Goal: Navigation & Orientation: Go to known website

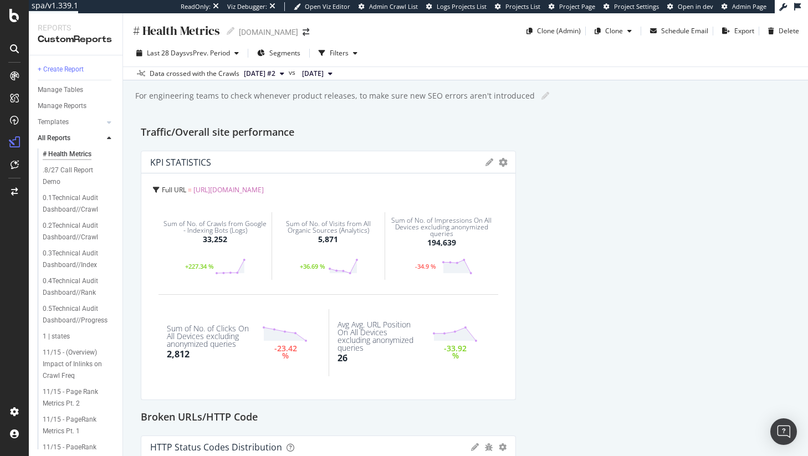
scroll to position [14, 0]
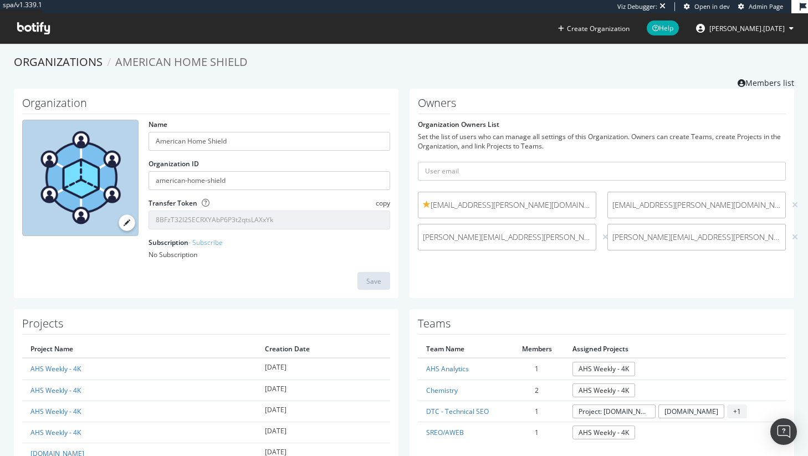
click at [33, 22] on icon at bounding box center [33, 28] width 33 height 12
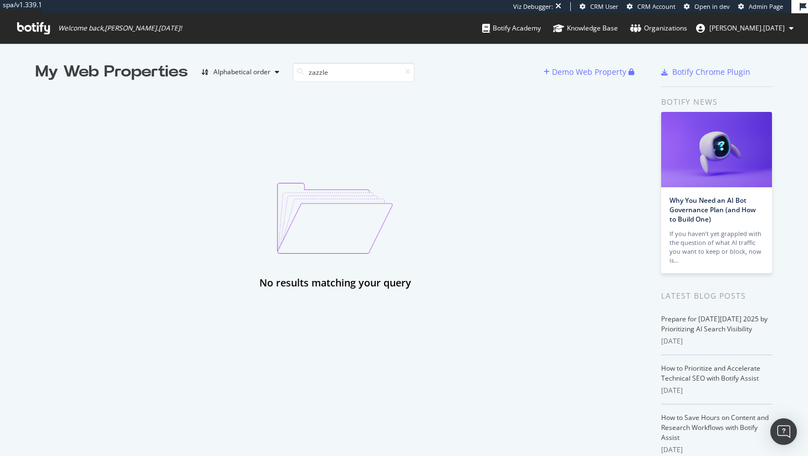
type input "zazzle"
click at [482, 106] on div "No results matching your query" at bounding box center [334, 186] width 599 height 207
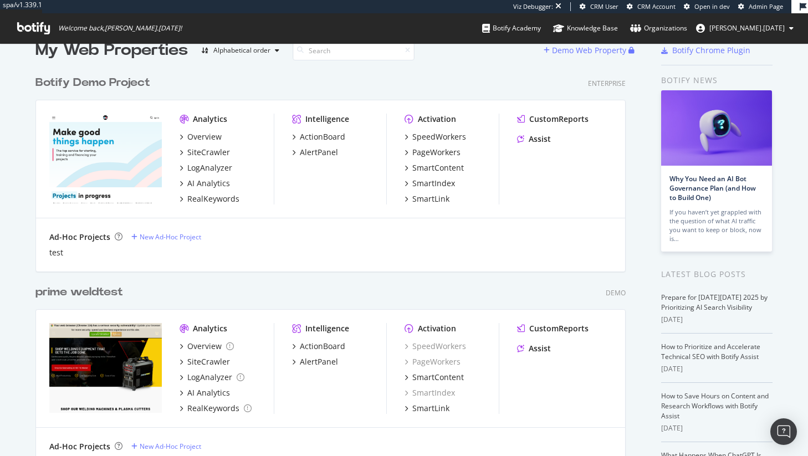
scroll to position [14, 0]
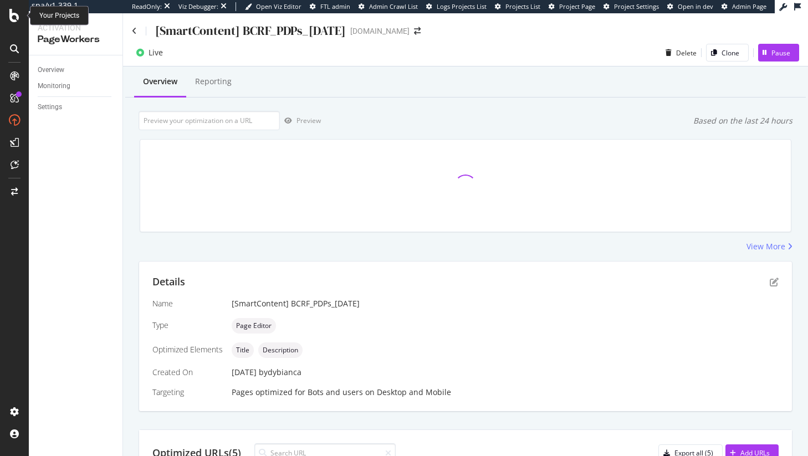
scroll to position [7, 0]
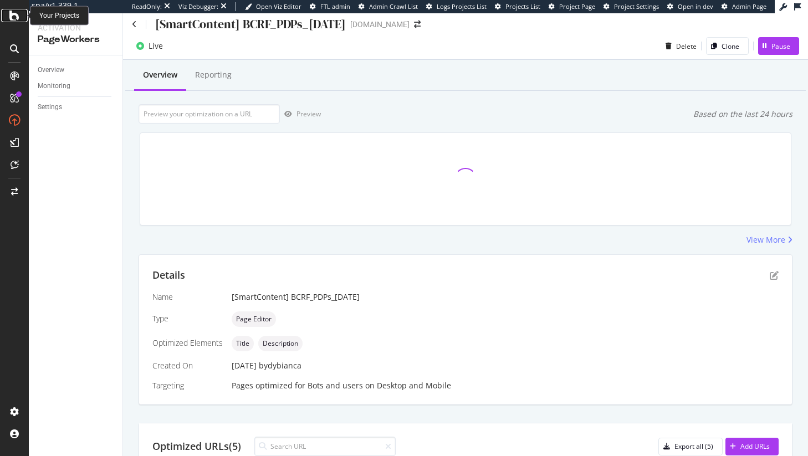
click at [11, 17] on icon at bounding box center [14, 15] width 10 height 13
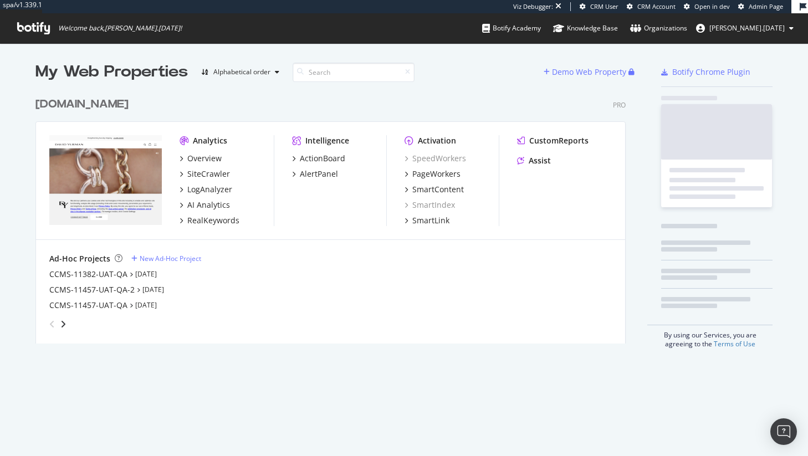
scroll to position [252, 590]
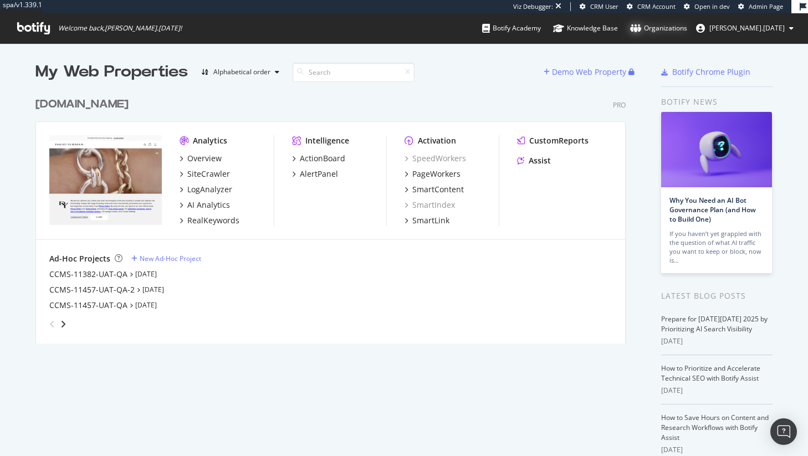
click at [659, 29] on div "Organizations" at bounding box center [658, 28] width 57 height 11
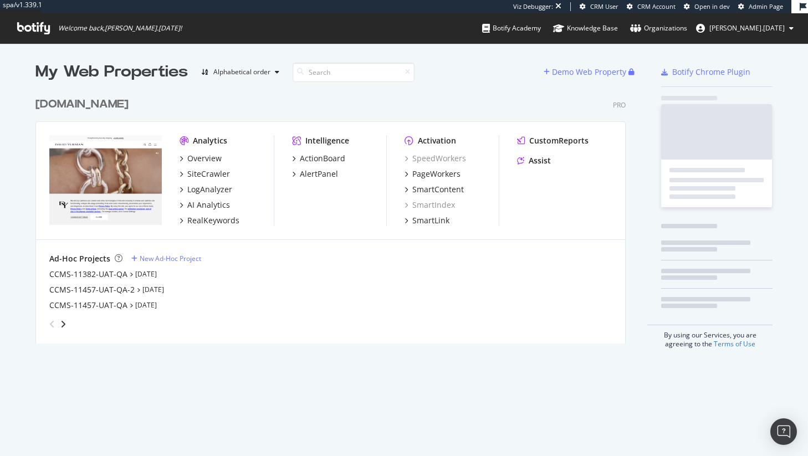
scroll to position [252, 590]
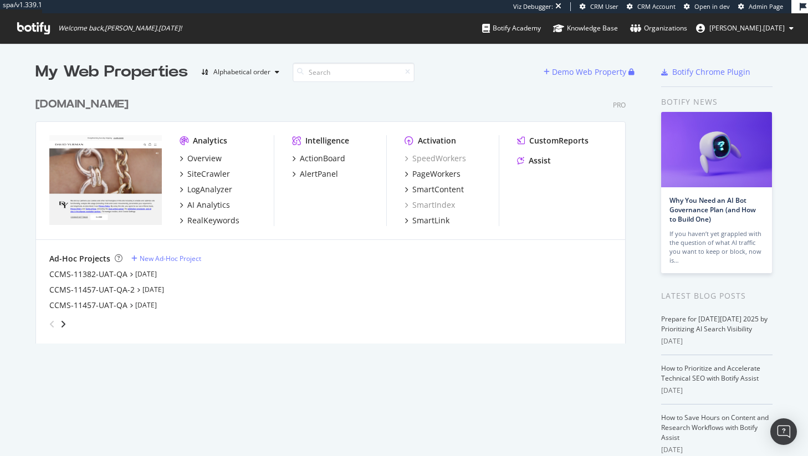
click at [32, 33] on icon at bounding box center [33, 28] width 33 height 12
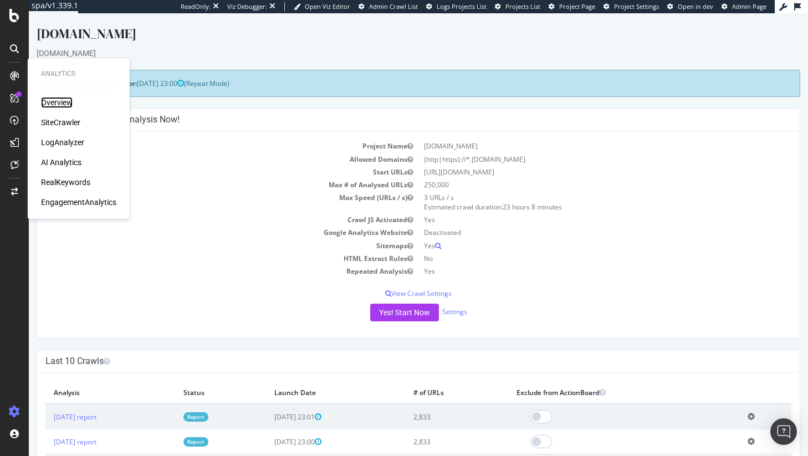
click at [59, 102] on div "Overview" at bounding box center [57, 102] width 32 height 11
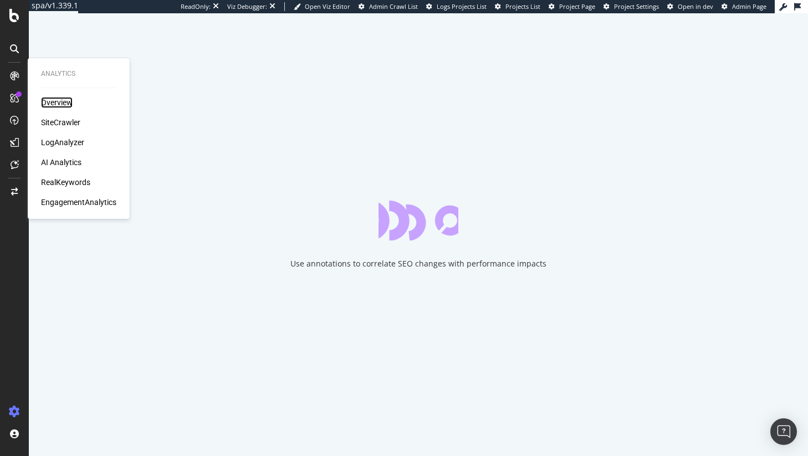
click at [55, 101] on div "Overview" at bounding box center [57, 102] width 32 height 11
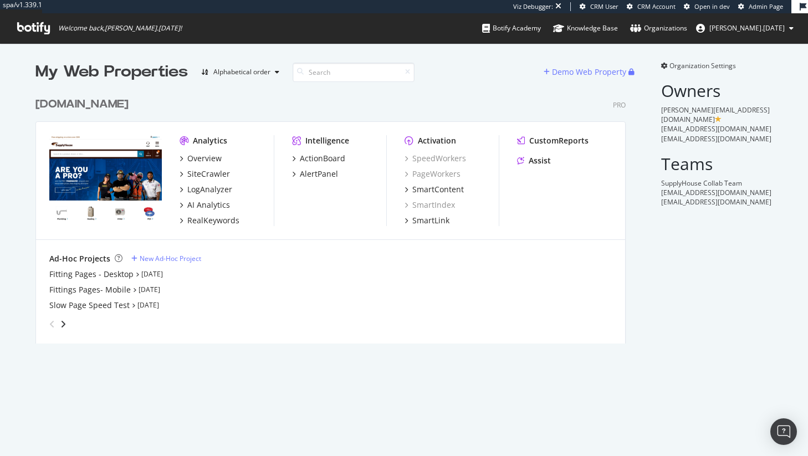
scroll to position [252, 590]
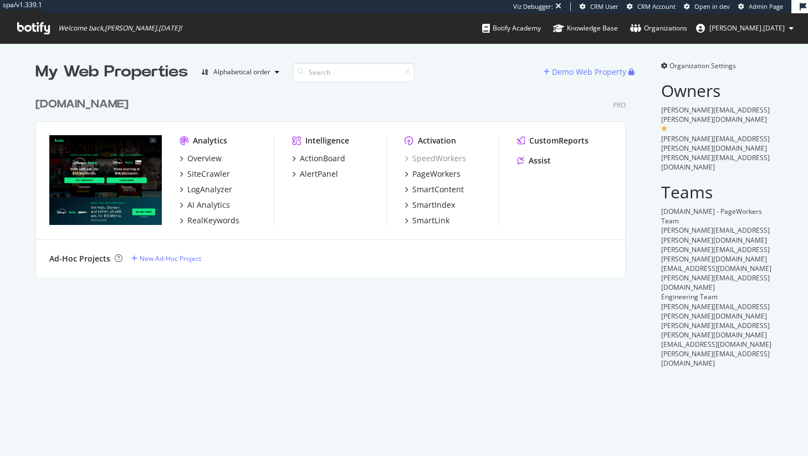
scroll to position [186, 590]
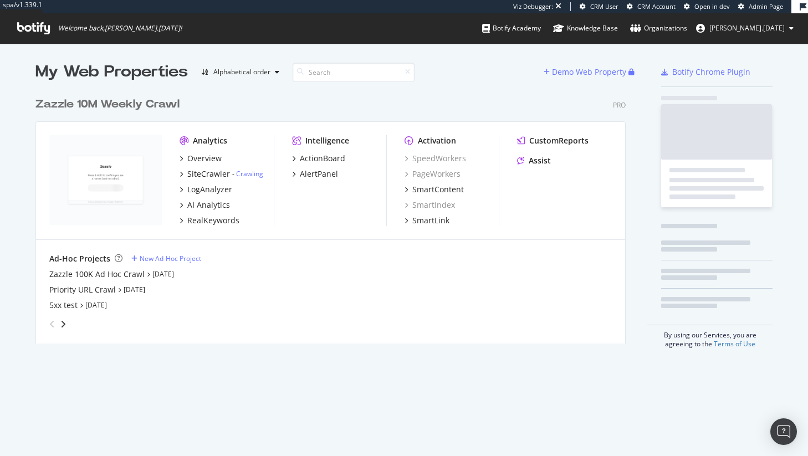
scroll to position [252, 590]
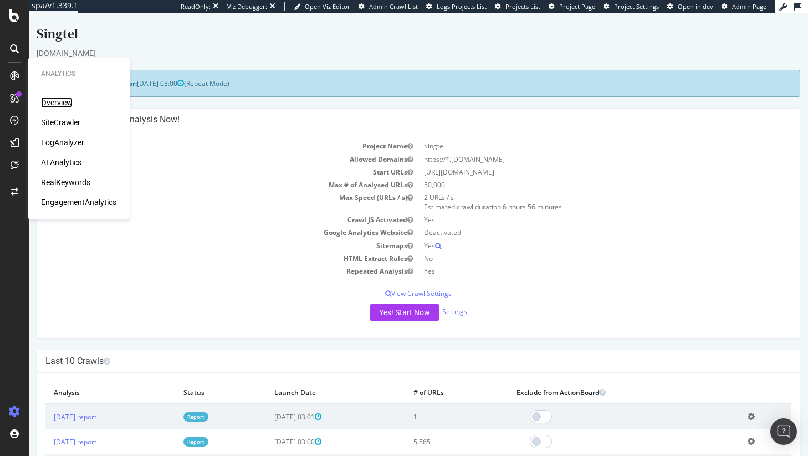
click at [53, 106] on div "Overview" at bounding box center [57, 102] width 32 height 11
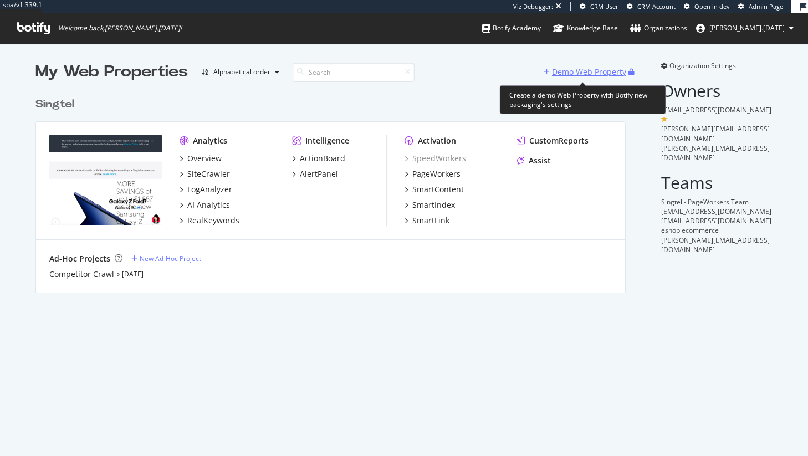
scroll to position [201, 590]
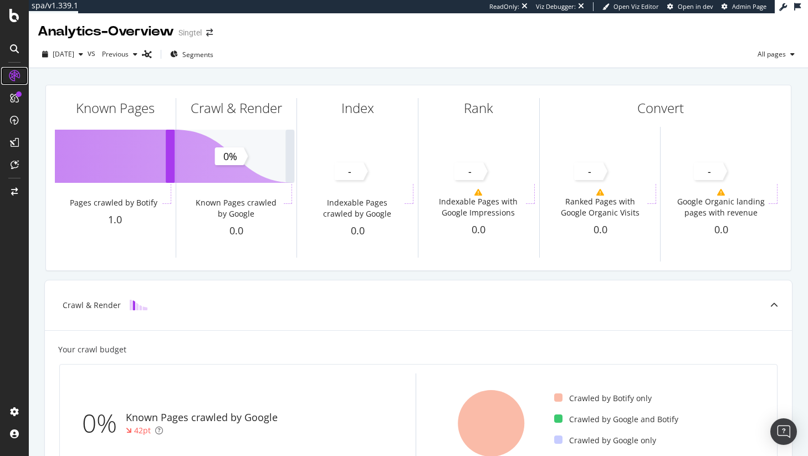
click at [15, 79] on icon at bounding box center [14, 75] width 11 height 11
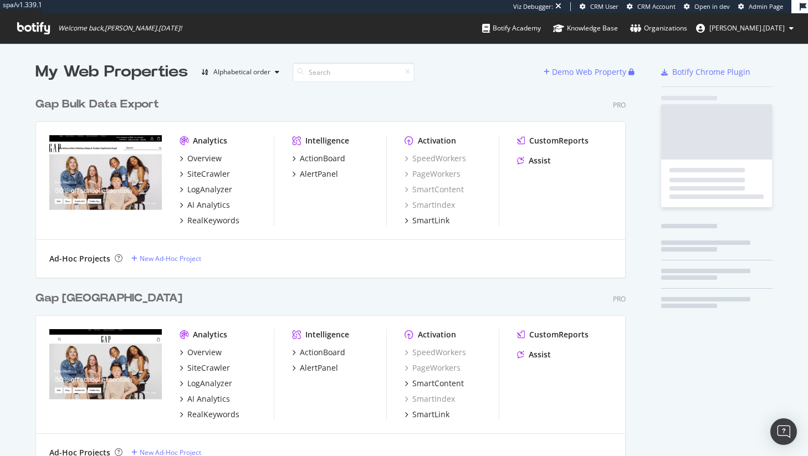
scroll to position [1268, 590]
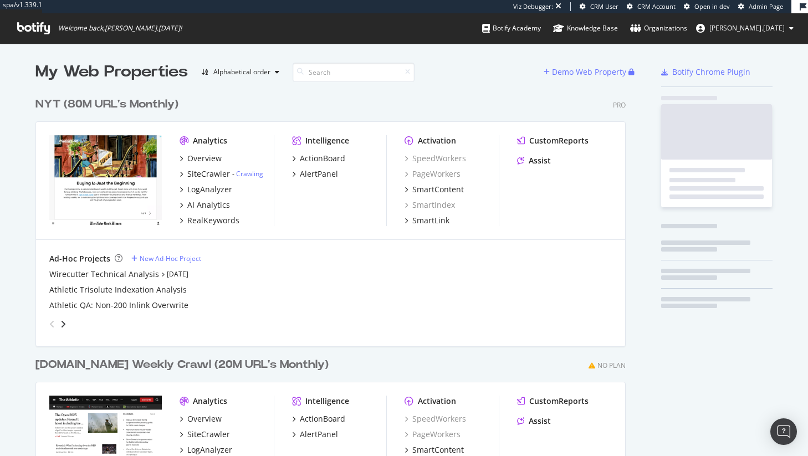
scroll to position [446, 590]
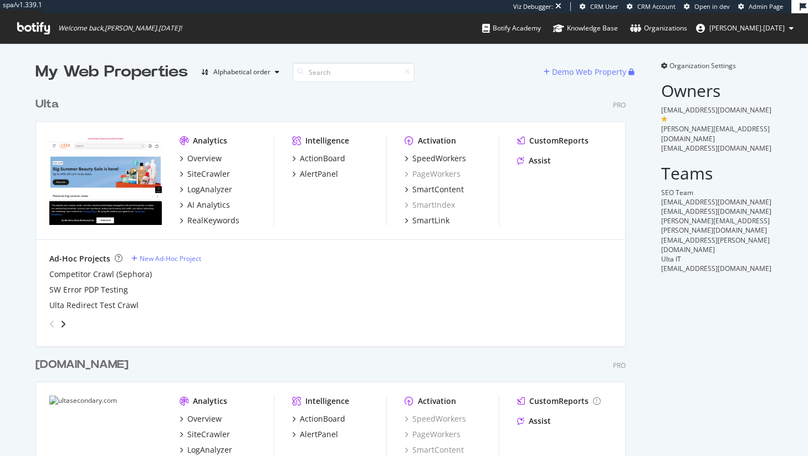
scroll to position [446, 590]
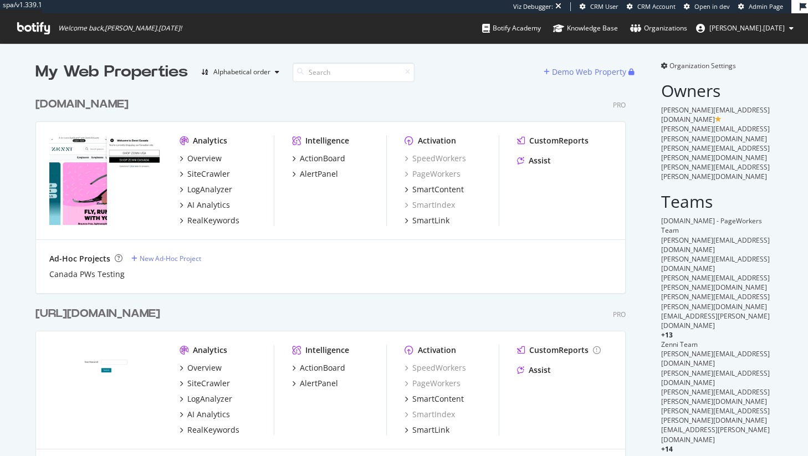
scroll to position [655, 590]
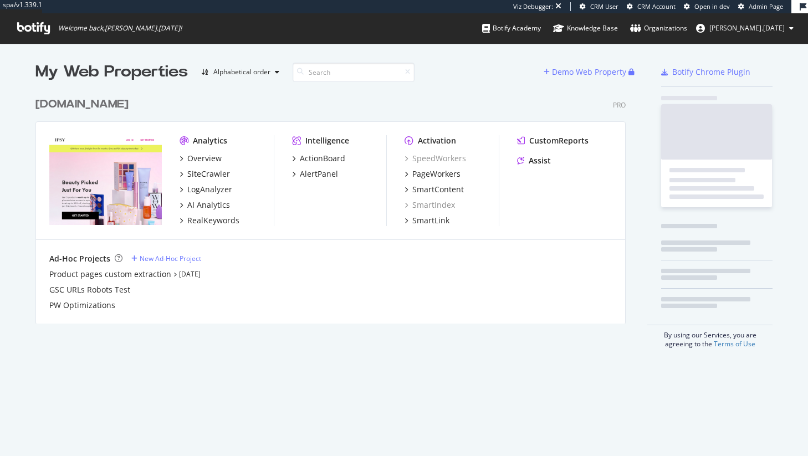
scroll to position [232, 590]
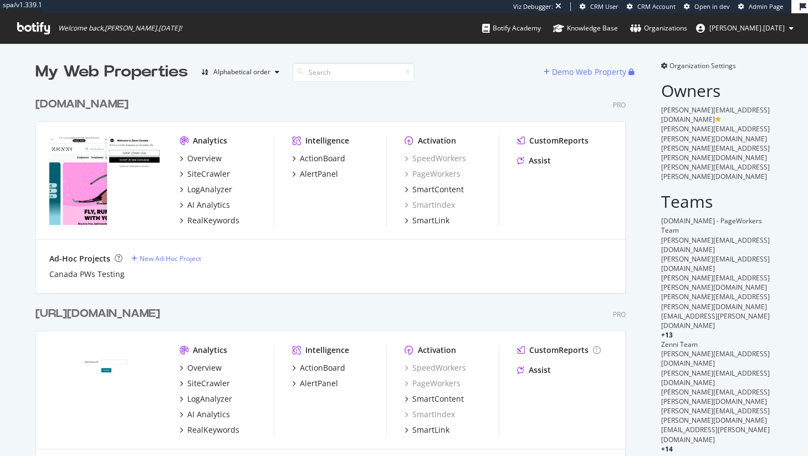
scroll to position [655, 590]
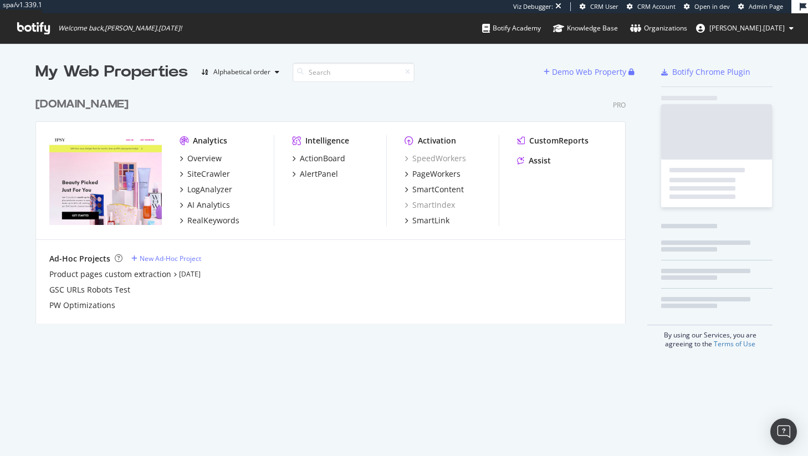
scroll to position [232, 590]
